Goal: Task Accomplishment & Management: Complete application form

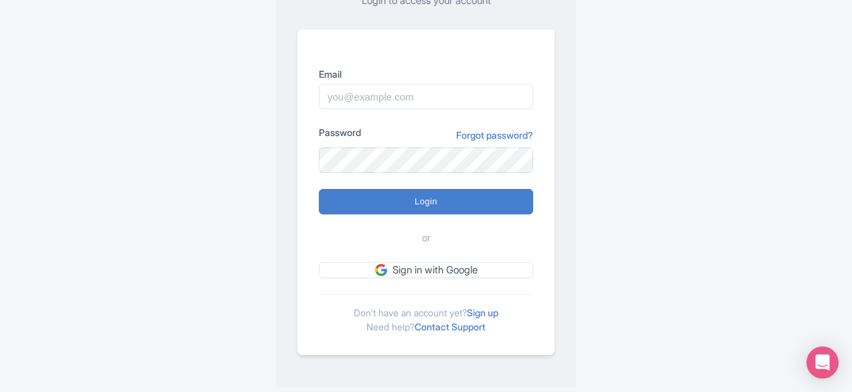
scroll to position [131, 0]
click at [481, 311] on link "Sign up" at bounding box center [482, 311] width 31 height 11
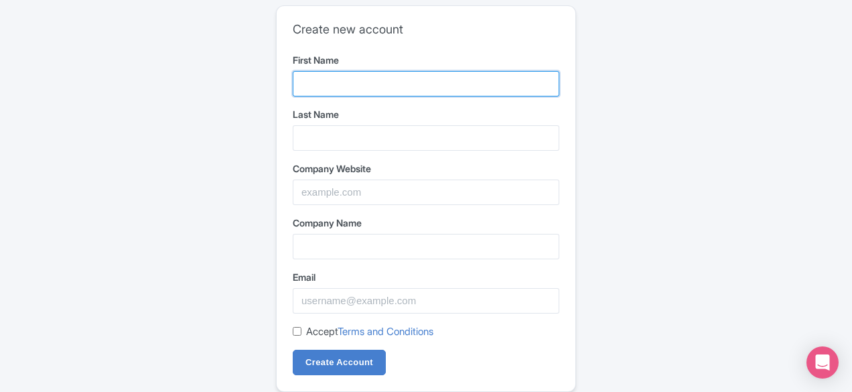
click at [350, 88] on input "First Name" at bounding box center [426, 83] width 266 height 25
type input "ideas"
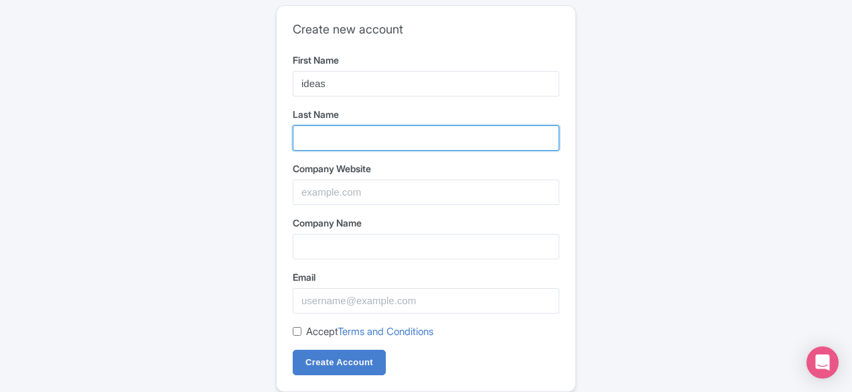
click at [335, 128] on input "Last Name" at bounding box center [426, 137] width 266 height 25
type input "forarchitecture"
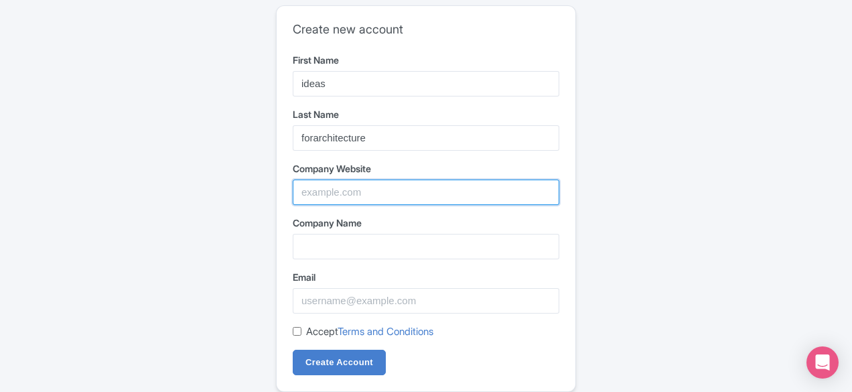
click at [354, 181] on input "Company Website" at bounding box center [426, 191] width 266 height 25
paste input "https://ideasforarchitecture.com/"
type input "https://ideasforarchitecture.com/"
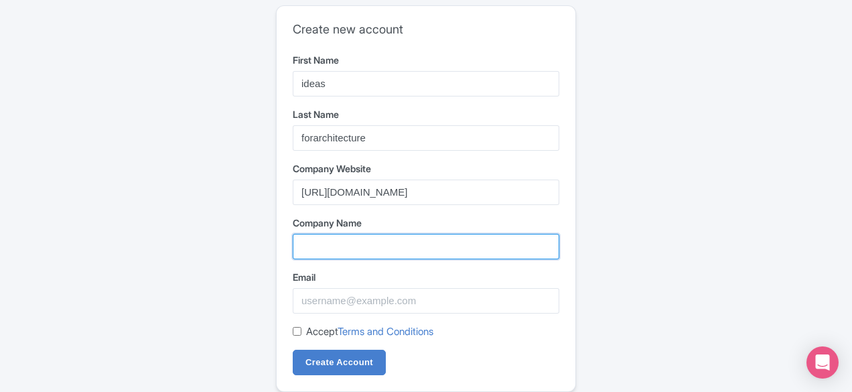
click at [347, 254] on input "Company Name" at bounding box center [426, 246] width 266 height 25
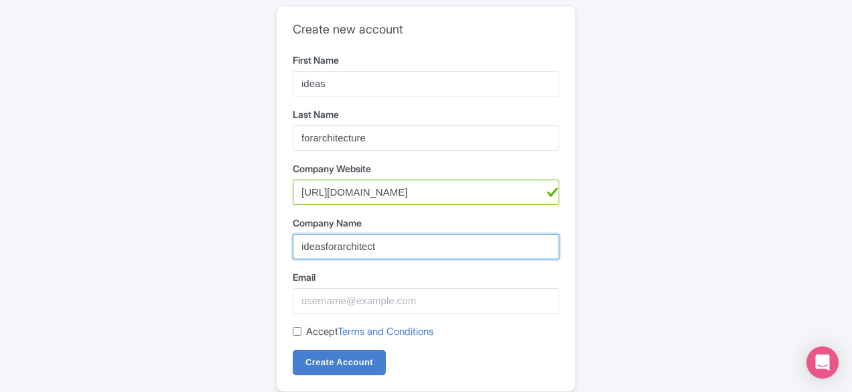
type input "ideasforarchitect"
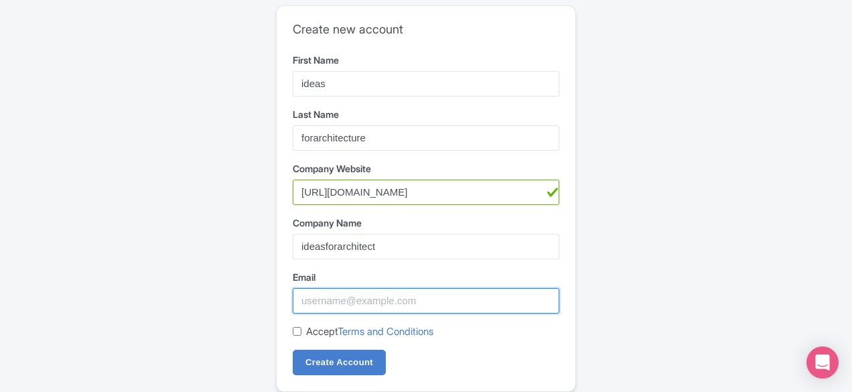
click at [348, 302] on input "Email" at bounding box center [426, 300] width 266 height 25
paste input "aayushi.ecommercally@gmail.com"
type input "aayushi.ecommercally@gmail.com"
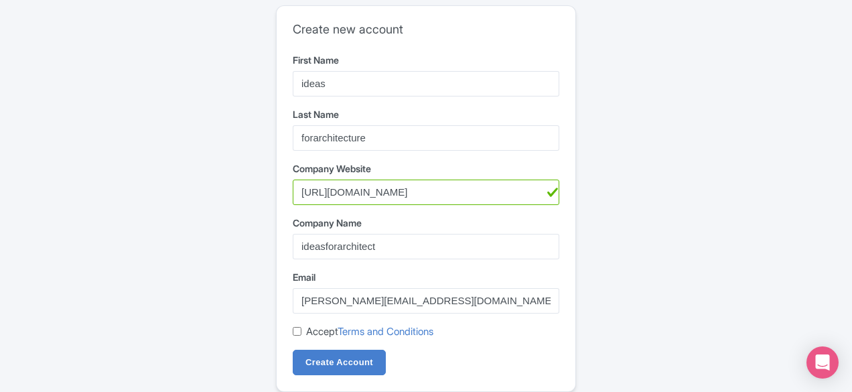
click at [297, 327] on input "Accept Terms and Conditions" at bounding box center [297, 331] width 9 height 9
checkbox input "true"
click at [348, 367] on input "Create Account" at bounding box center [339, 362] width 93 height 25
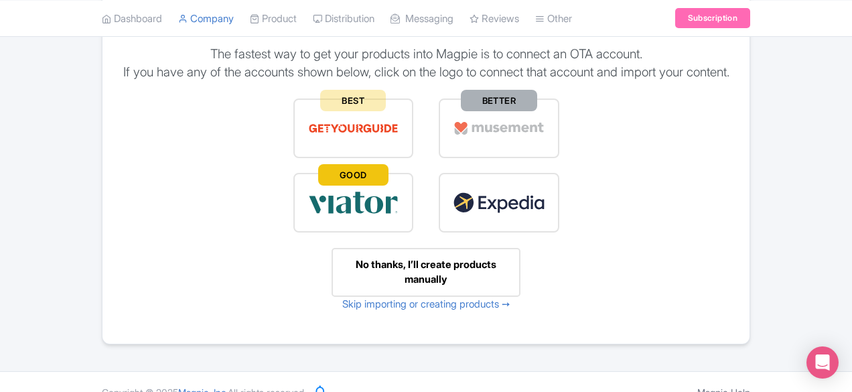
scroll to position [187, 0]
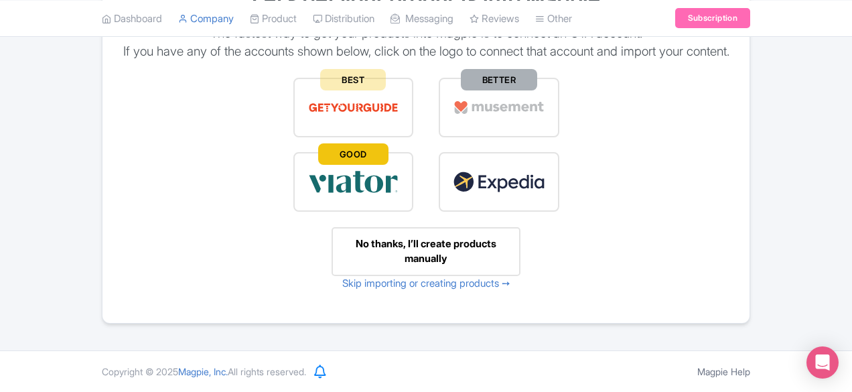
click at [421, 256] on div "No thanks, I’ll create products manually" at bounding box center [425, 251] width 189 height 49
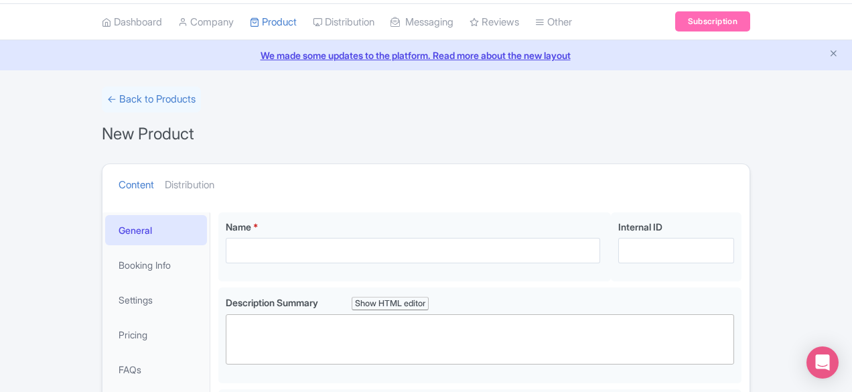
scroll to position [21, 0]
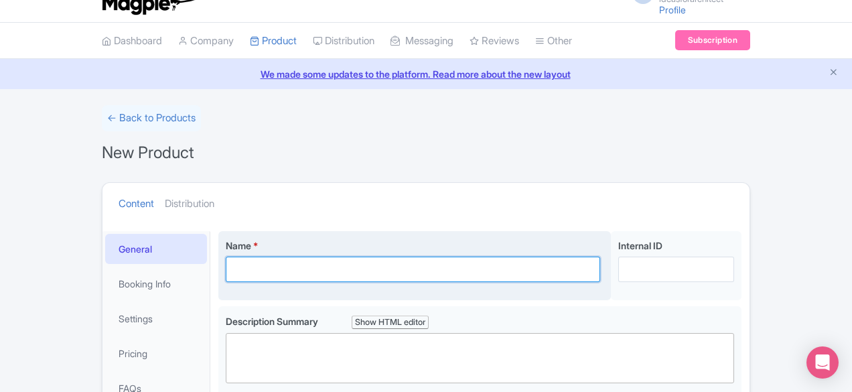
click at [370, 275] on input "Name *" at bounding box center [413, 268] width 374 height 25
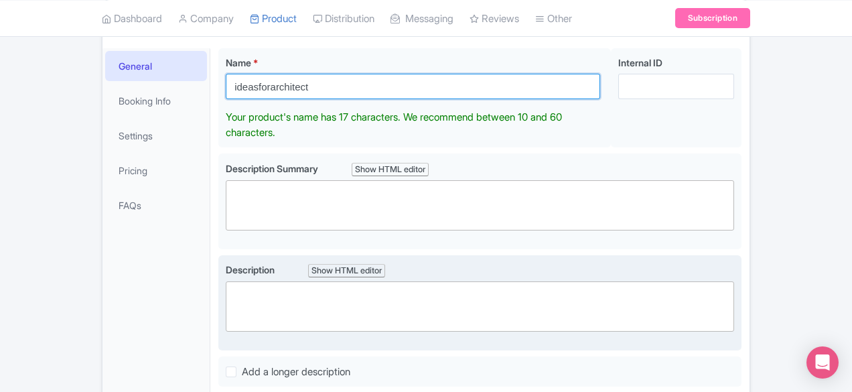
scroll to position [203, 0]
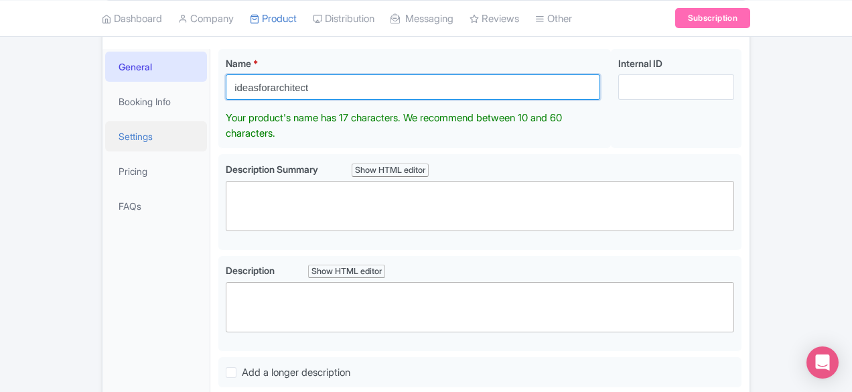
type input "ideasforarchitect"
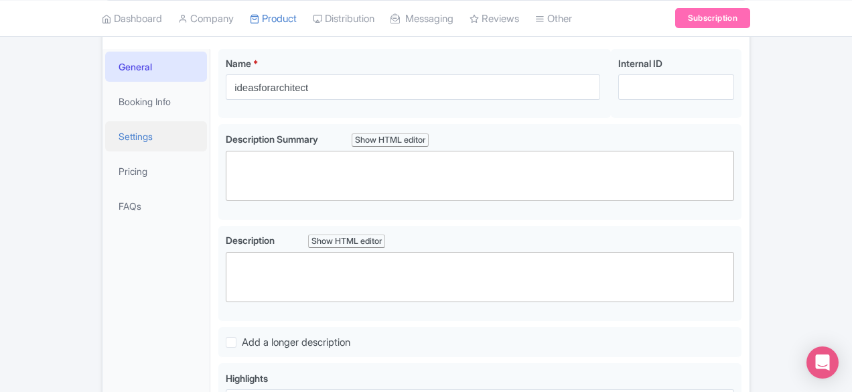
click at [105, 138] on link "Settings" at bounding box center [156, 136] width 102 height 30
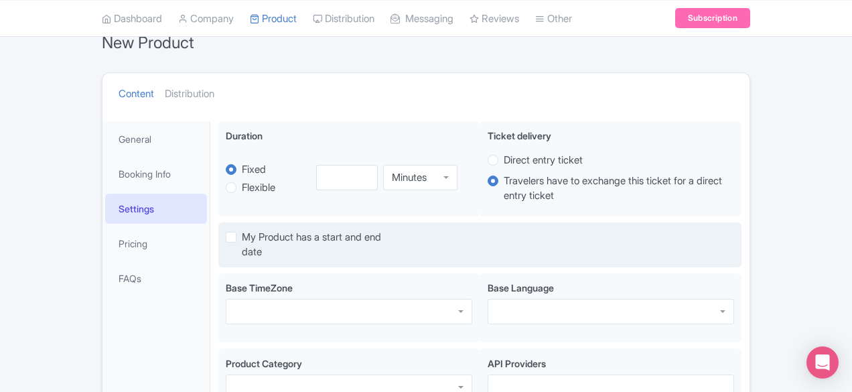
scroll to position [0, 0]
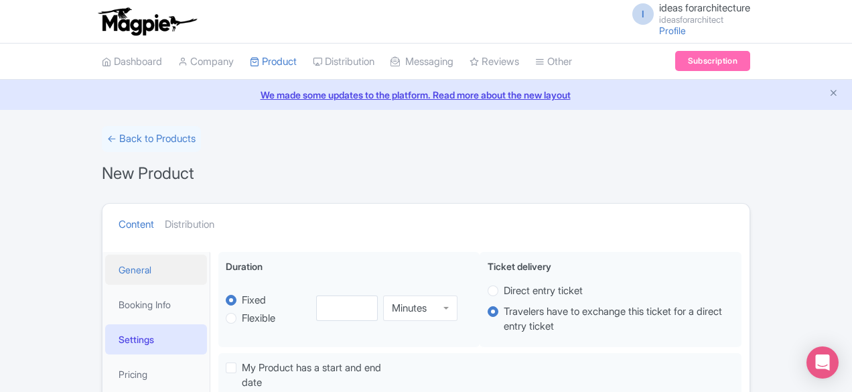
click at [105, 266] on link "General" at bounding box center [156, 269] width 102 height 30
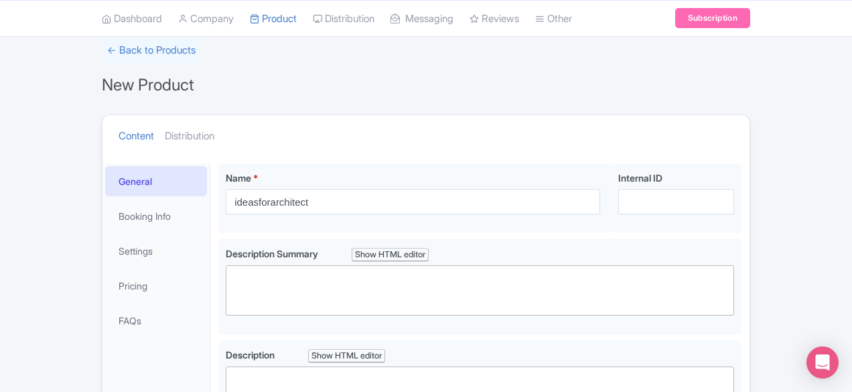
scroll to position [104, 0]
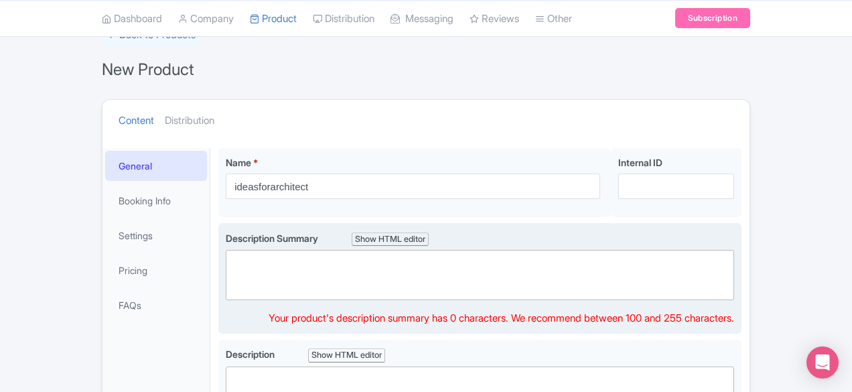
click at [226, 269] on trix-editor at bounding box center [480, 275] width 508 height 50
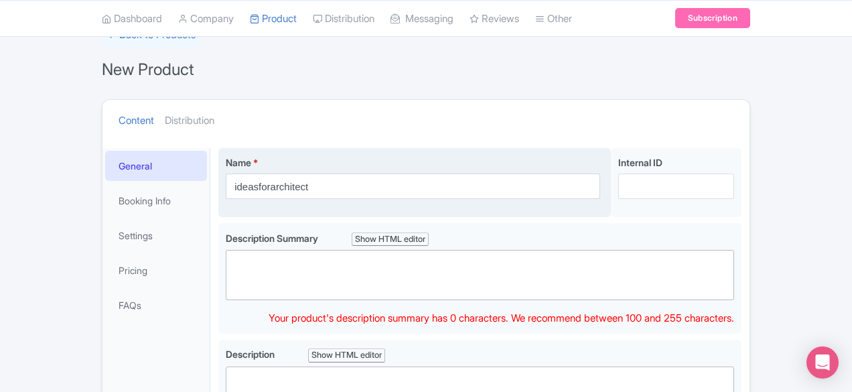
paste trix-editor "<div>Ideas for Architecture is an inspiring blog showcasing innovative design c…"
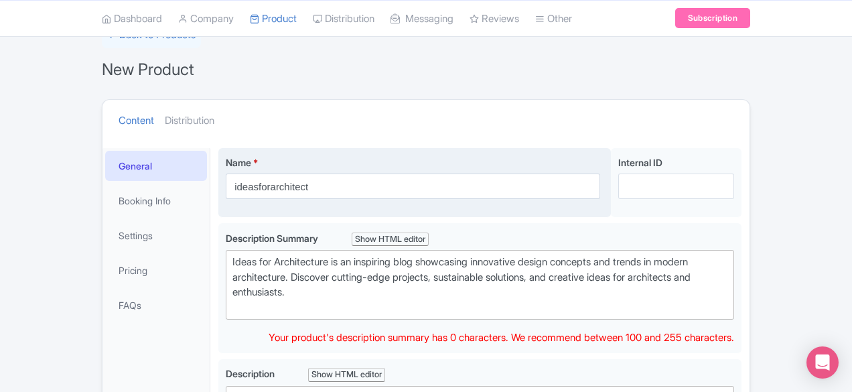
type trix-editor "<div>Ideas for Architecture is an inspiring blog showcasing innovative design c…"
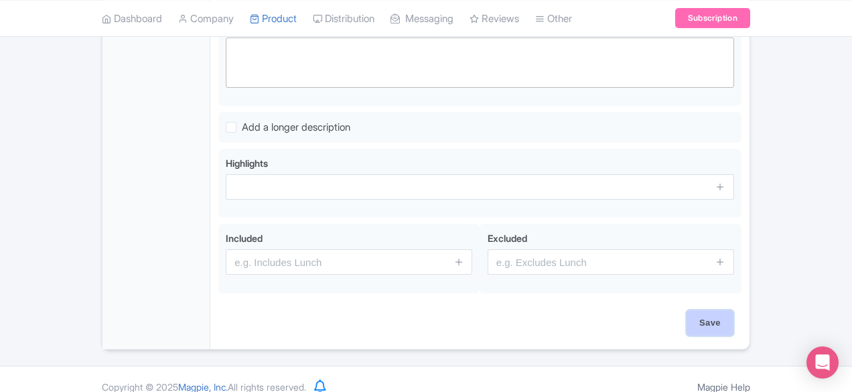
scroll to position [437, 0]
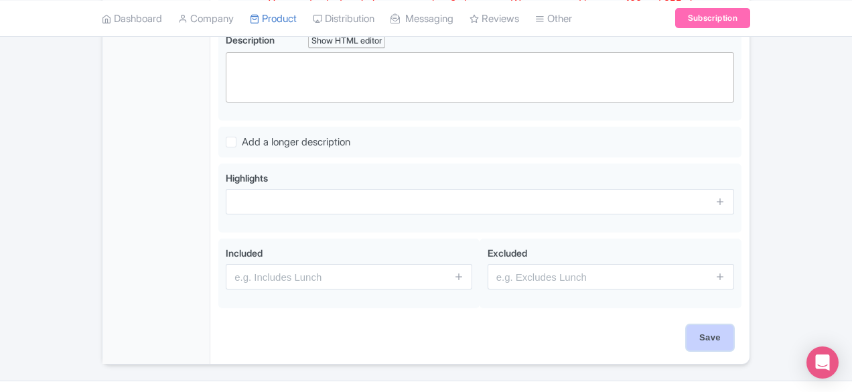
click at [733, 325] on input "Save" at bounding box center [709, 337] width 47 height 25
type input "Saving..."
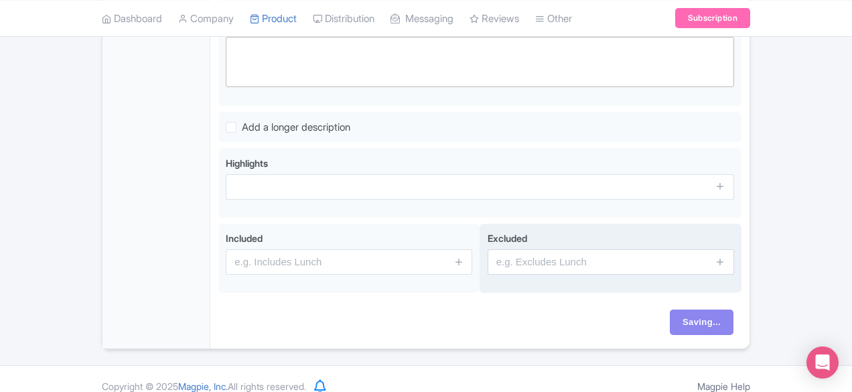
scroll to position [0, 0]
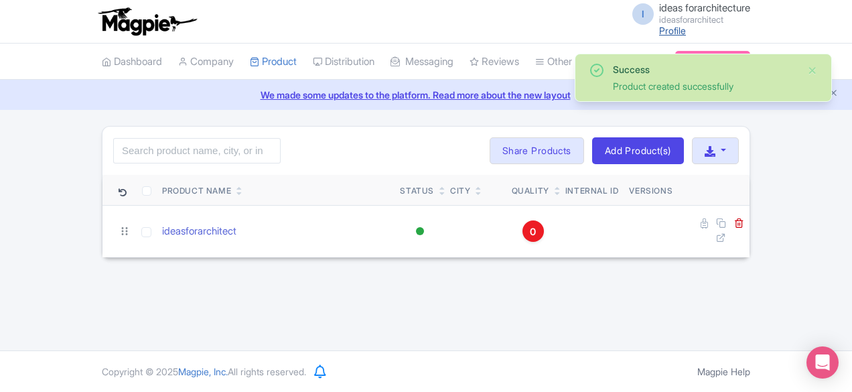
click at [686, 29] on link "Profile" at bounding box center [672, 30] width 27 height 11
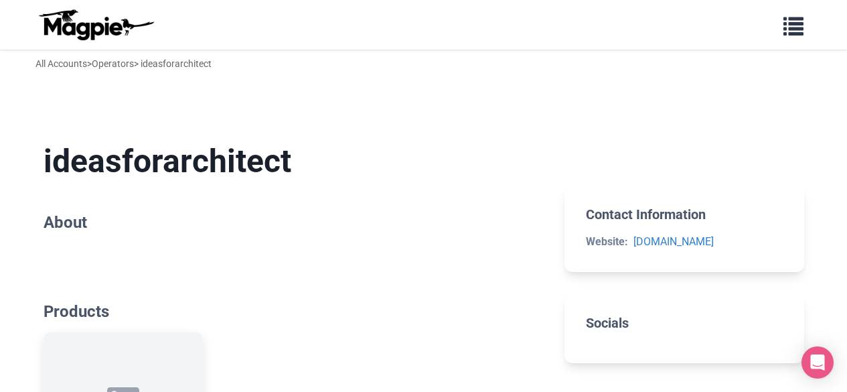
click at [76, 224] on h2 "About" at bounding box center [294, 222] width 500 height 19
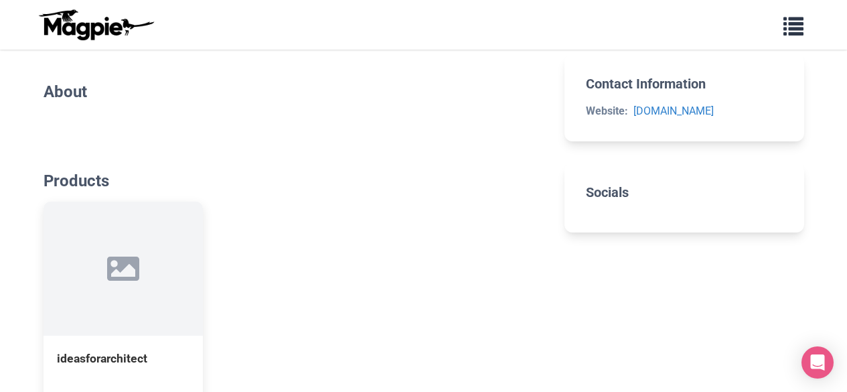
scroll to position [120, 0]
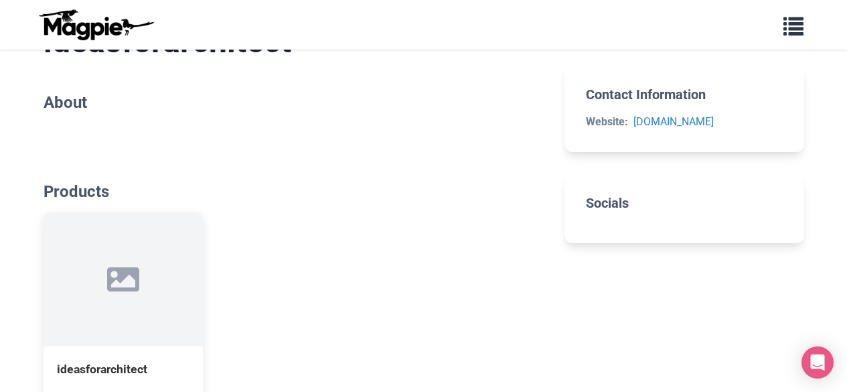
click at [601, 202] on h2 "Socials" at bounding box center [684, 203] width 196 height 16
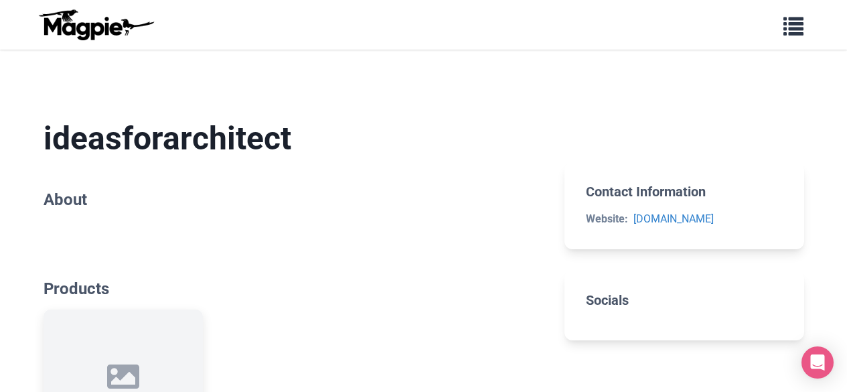
scroll to position [0, 0]
